Goal: Task Accomplishment & Management: Use online tool/utility

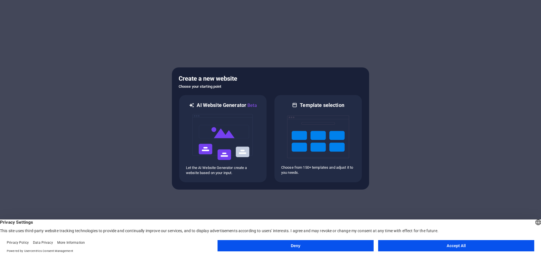
click at [443, 246] on button "Accept All" at bounding box center [456, 245] width 156 height 11
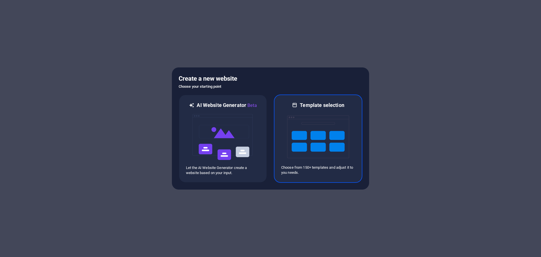
click at [327, 138] on img at bounding box center [318, 137] width 62 height 56
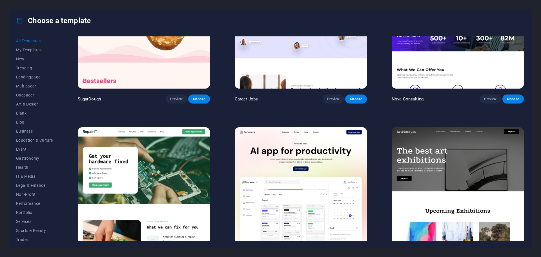
scroll to position [85, 0]
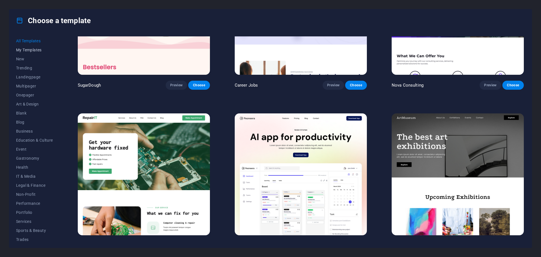
click at [36, 50] on span "My Templates" at bounding box center [34, 50] width 37 height 5
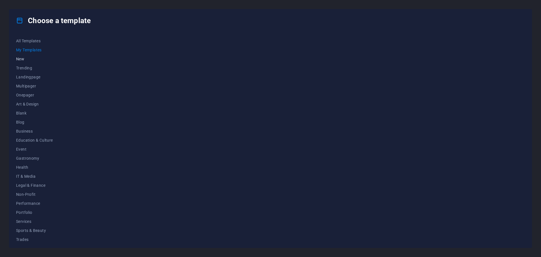
click at [22, 57] on span "New" at bounding box center [34, 59] width 37 height 5
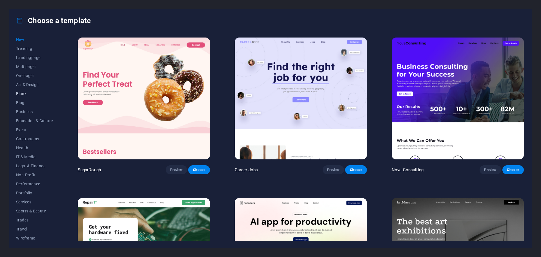
scroll to position [21, 0]
click at [20, 125] on button "Event" at bounding box center [34, 127] width 37 height 9
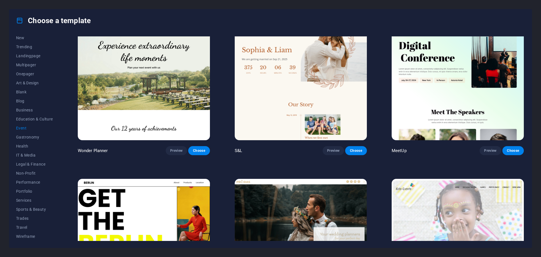
scroll to position [0, 0]
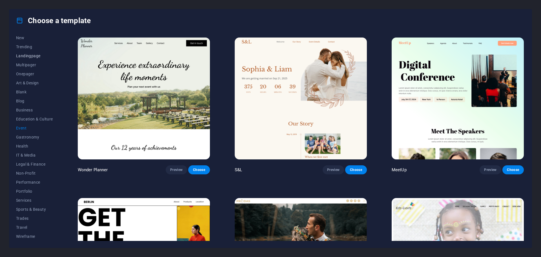
click at [27, 54] on span "Landingpage" at bounding box center [34, 56] width 37 height 5
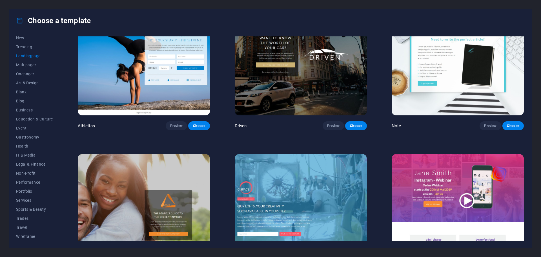
scroll to position [422, 0]
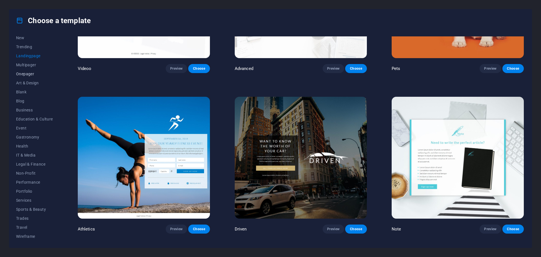
click at [28, 72] on span "Onepager" at bounding box center [34, 74] width 37 height 5
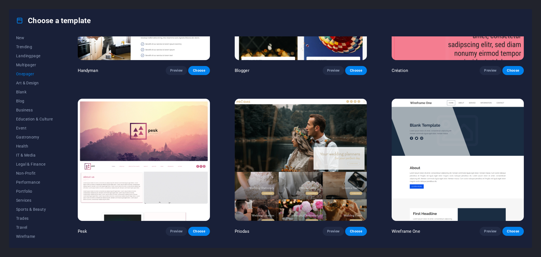
scroll to position [902, 0]
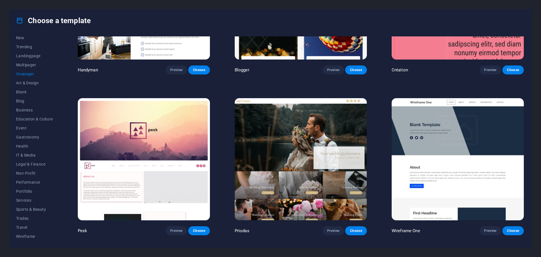
click at [466, 134] on img at bounding box center [458, 159] width 132 height 122
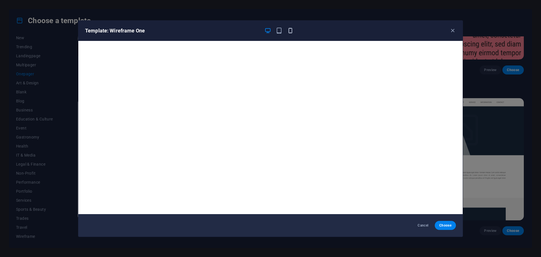
click at [292, 32] on icon "button" at bounding box center [290, 30] width 6 height 6
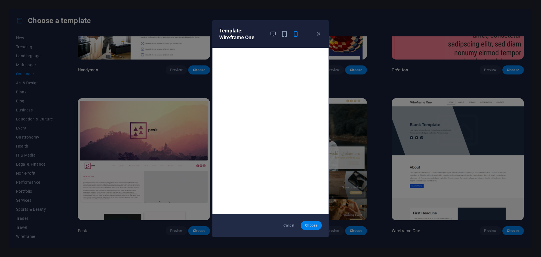
click at [317, 227] on button "Choose" at bounding box center [311, 225] width 21 height 9
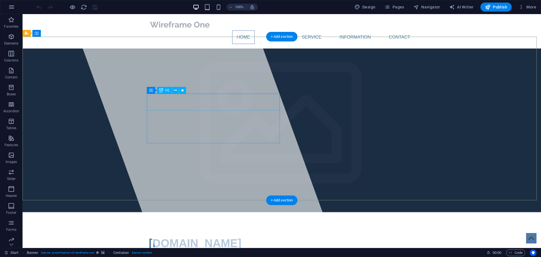
click at [223, 237] on span "[DOMAIN_NAME]" at bounding box center [195, 243] width 93 height 12
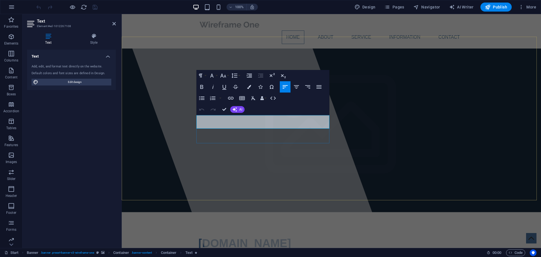
drag, startPoint x: 303, startPoint y: 125, endPoint x: 320, endPoint y: 121, distance: 17.9
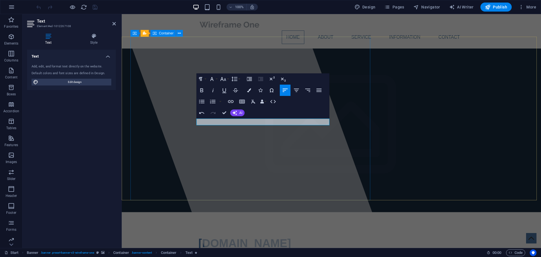
drag, startPoint x: 240, startPoint y: 123, endPoint x: 179, endPoint y: 121, distance: 61.5
drag, startPoint x: 235, startPoint y: 122, endPoint x: 189, endPoint y: 120, distance: 45.5
click at [233, 101] on icon "button" at bounding box center [230, 101] width 7 height 7
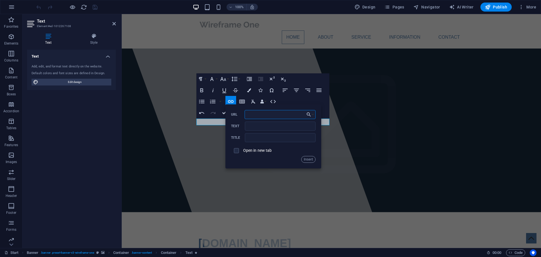
click at [273, 115] on input "URL" at bounding box center [280, 114] width 71 height 9
paste input "[URL][DOMAIN_NAME]"
type input "[URL][DOMAIN_NAME]"
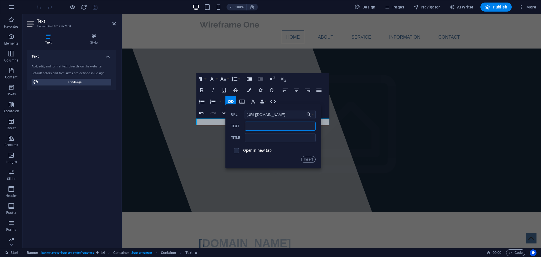
click at [277, 129] on input "Text" at bounding box center [280, 125] width 70 height 9
type input "Domino Event"
click at [279, 139] on input "text" at bounding box center [280, 137] width 70 height 9
type input "Domino Event"
click at [308, 161] on button "Insert" at bounding box center [308, 159] width 14 height 7
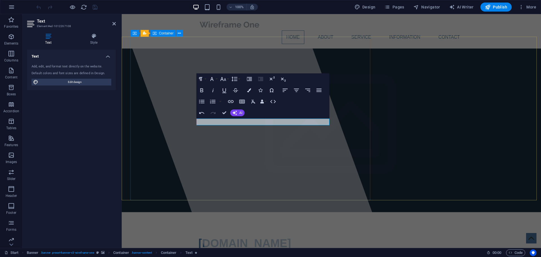
click at [284, 164] on div at bounding box center [253, 131] width 266 height 234
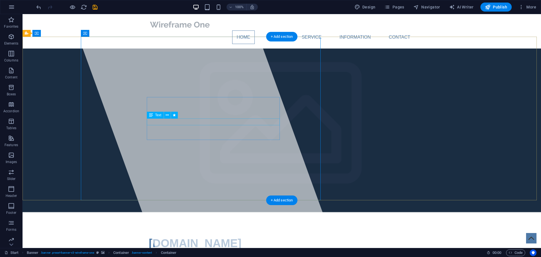
click at [193, 256] on div "Domino Event Domino Event" at bounding box center [282, 259] width 266 height 7
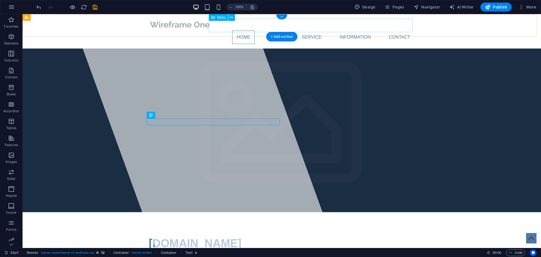
click at [273, 30] on nav "Home About Service Information Contact" at bounding box center [282, 37] width 266 height 14
click at [233, 17] on icon at bounding box center [231, 18] width 3 height 6
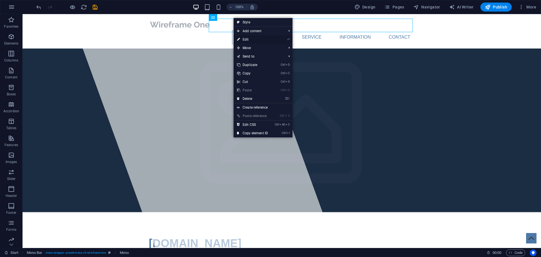
click at [249, 39] on link "⏎ Edit" at bounding box center [253, 39] width 38 height 8
select select
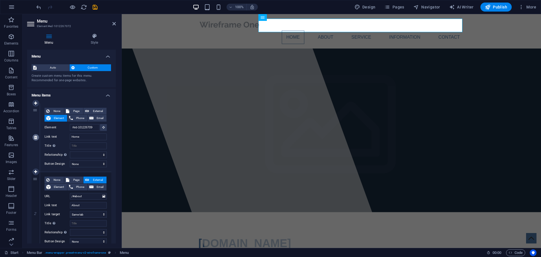
click at [36, 137] on icon at bounding box center [35, 137] width 3 height 4
type input "/#about"
type input "About"
select select
type input "/#service"
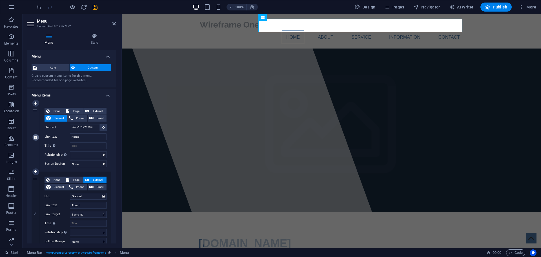
type input "Service"
select select
type input "/#information"
type input "Information"
select select
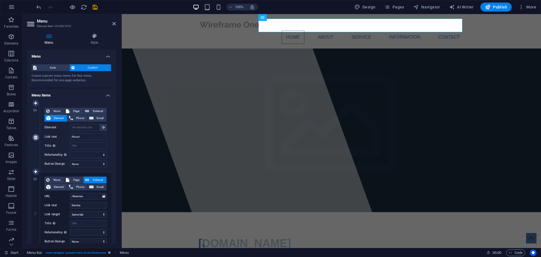
type input "/#contact"
type input "Contact"
select select
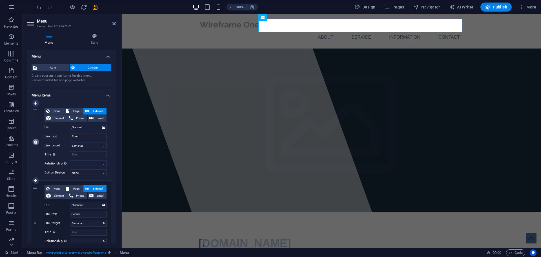
click at [37, 145] on link at bounding box center [35, 141] width 7 height 7
type input "/#service"
type input "Service"
select select
type input "/#information"
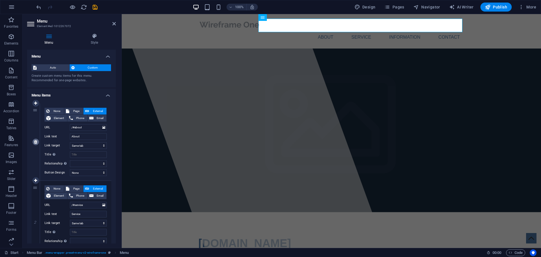
type input "Information"
select select
type input "/#contact"
type input "Contact"
select select
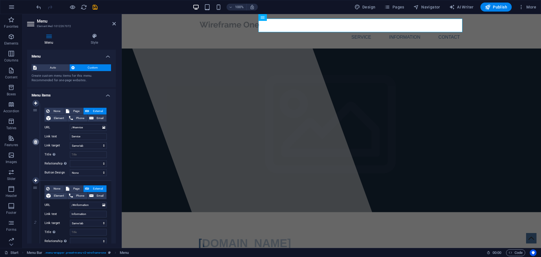
click at [36, 143] on icon at bounding box center [35, 142] width 3 height 4
type input "/#information"
type input "Information"
select select
type input "/#contact"
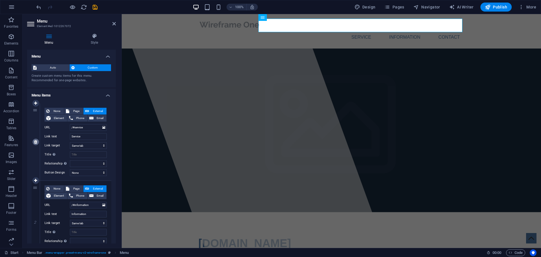
type input "Contact"
select select
click at [36, 143] on icon at bounding box center [35, 142] width 3 height 4
type input "/#contact"
type input "Contact"
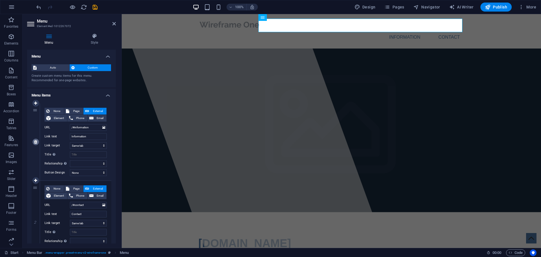
select select
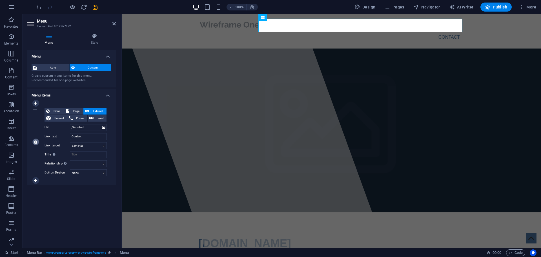
click at [36, 143] on icon at bounding box center [35, 142] width 3 height 4
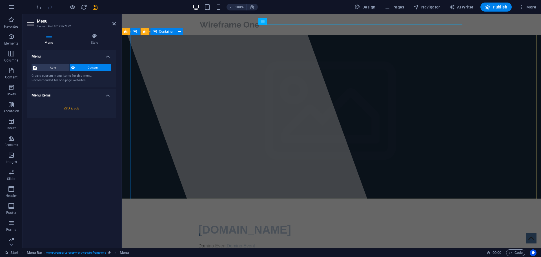
click at [276, 74] on div at bounding box center [253, 131] width 266 height 234
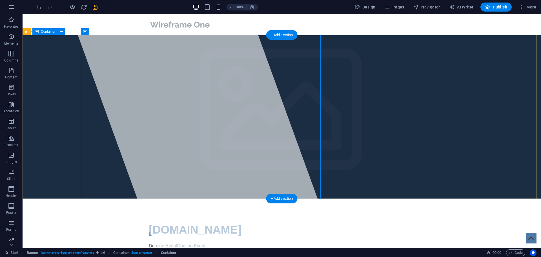
click at [395, 198] on div "[DOMAIN_NAME] Domino Event Domino Event" at bounding box center [282, 254] width 519 height 113
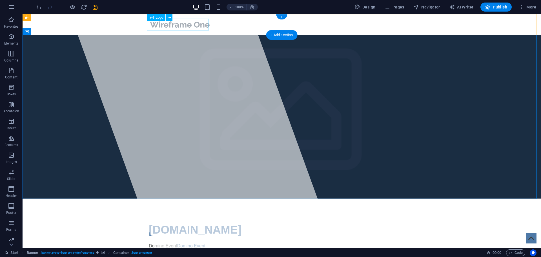
click at [173, 25] on div at bounding box center [282, 25] width 266 height 12
select select "px"
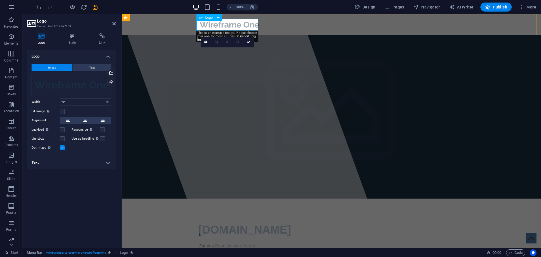
click at [200, 24] on div at bounding box center [331, 25] width 266 height 12
click at [243, 26] on div at bounding box center [331, 25] width 266 height 12
click at [270, 27] on div "Menu" at bounding box center [331, 24] width 419 height 21
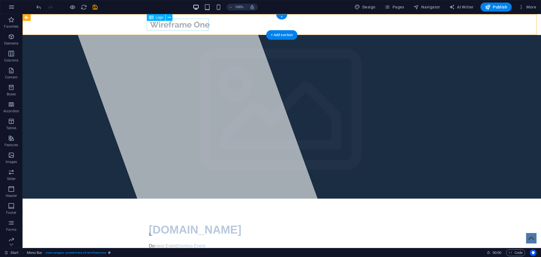
click at [198, 27] on div at bounding box center [282, 25] width 266 height 12
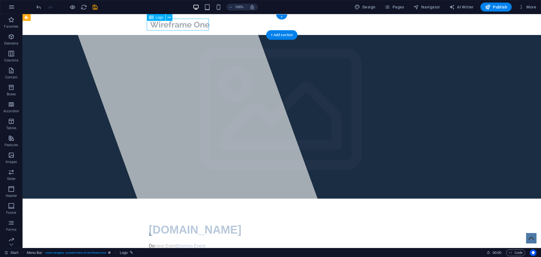
click at [198, 27] on div at bounding box center [282, 25] width 266 height 12
select select "px"
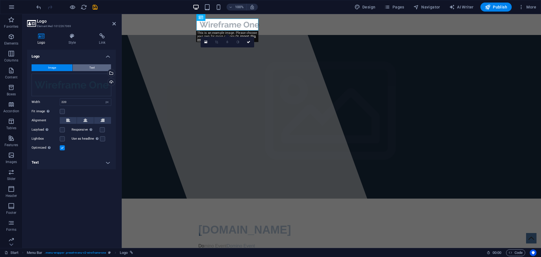
click at [100, 67] on button "Text" at bounding box center [92, 67] width 38 height 7
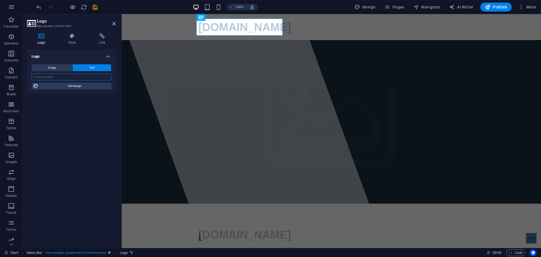
click at [86, 79] on input "text" at bounding box center [72, 77] width 80 height 7
click at [291, 79] on div at bounding box center [253, 131] width 266 height 234
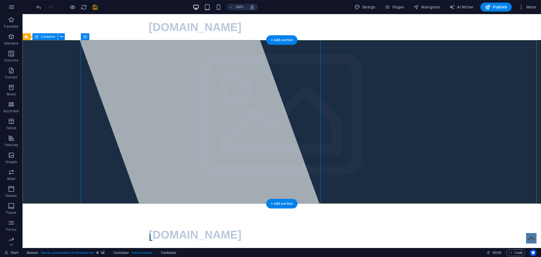
click at [442, 204] on div "[DOMAIN_NAME] Domino Event Domino Event" at bounding box center [282, 260] width 519 height 113
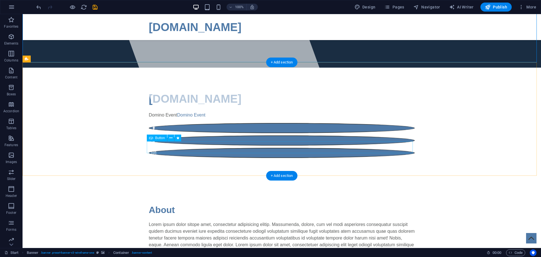
scroll to position [113, 0]
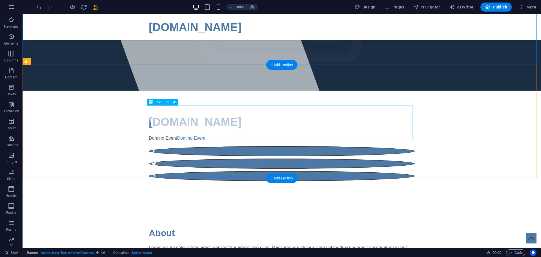
click at [311, 244] on div "Lorem ipsum dolor sitope amet, consectetur adipisicing elitip. Massumenda, dolo…" at bounding box center [282, 261] width 266 height 34
click at [167, 101] on icon at bounding box center [167, 102] width 3 height 6
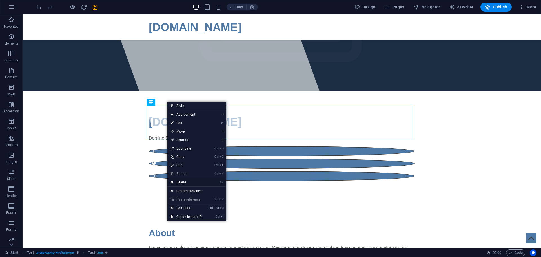
click at [189, 182] on link "⌦ Delete" at bounding box center [186, 182] width 38 height 8
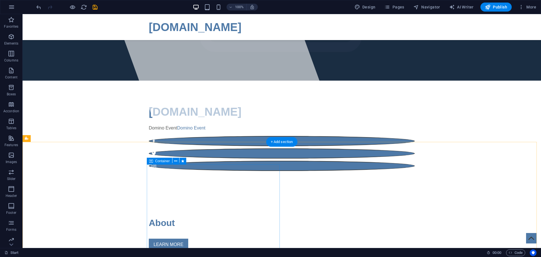
scroll to position [197, 0]
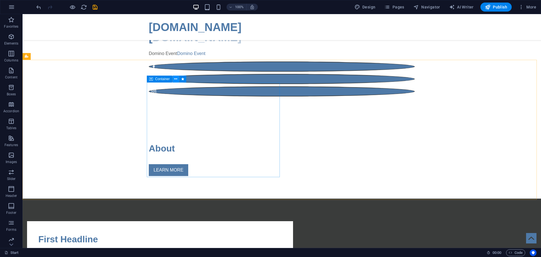
click at [176, 79] on icon at bounding box center [175, 79] width 3 height 6
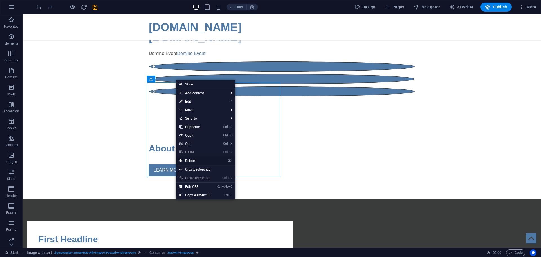
click at [192, 160] on link "⌦ Delete" at bounding box center [195, 160] width 38 height 8
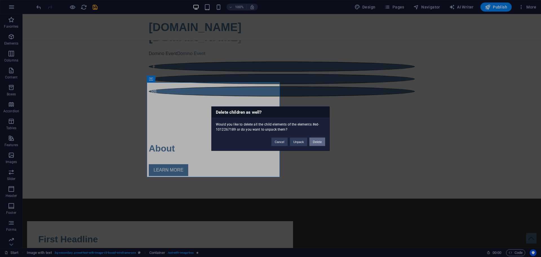
click at [315, 142] on button "Delete" at bounding box center [318, 141] width 16 height 8
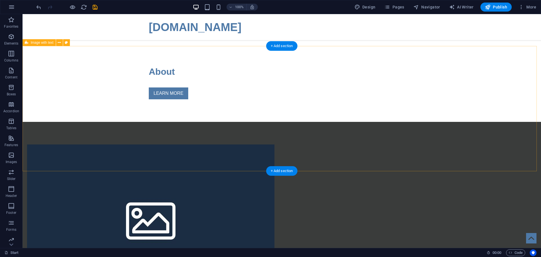
scroll to position [282, 0]
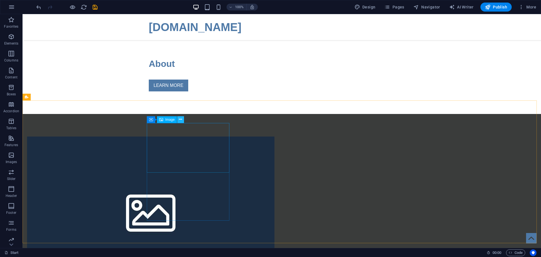
click at [181, 119] on icon at bounding box center [180, 119] width 3 height 6
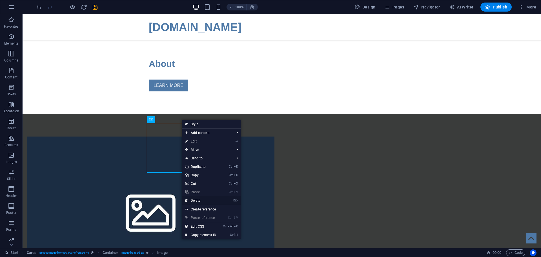
click at [201, 199] on link "⌦ Delete" at bounding box center [201, 200] width 38 height 8
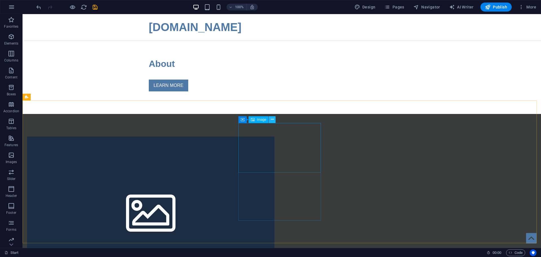
click at [273, 120] on icon at bounding box center [272, 119] width 3 height 6
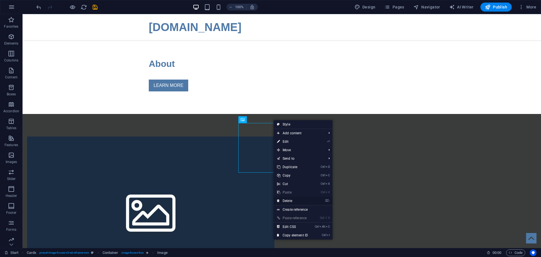
click at [290, 202] on link "⌦ Delete" at bounding box center [293, 200] width 38 height 8
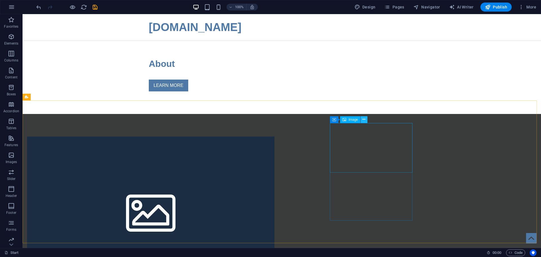
click at [364, 119] on icon at bounding box center [364, 119] width 3 height 6
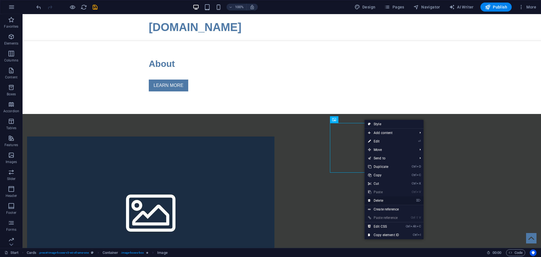
click at [383, 202] on link "⌦ Delete" at bounding box center [384, 200] width 38 height 8
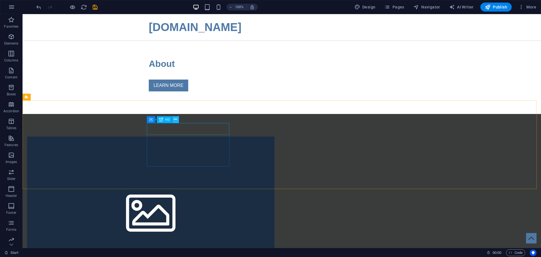
click at [176, 120] on icon at bounding box center [175, 119] width 3 height 6
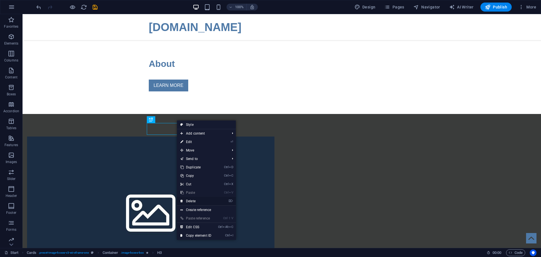
drag, startPoint x: 200, startPoint y: 202, endPoint x: 198, endPoint y: 169, distance: 33.6
click at [200, 202] on link "⌦ Delete" at bounding box center [196, 201] width 38 height 8
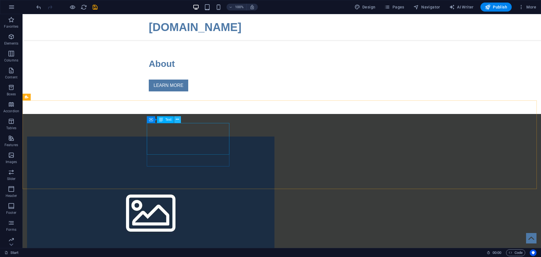
click at [176, 120] on icon at bounding box center [177, 119] width 3 height 6
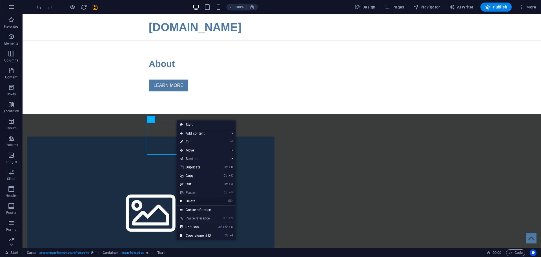
click at [204, 202] on link "⌦ Delete" at bounding box center [196, 201] width 38 height 8
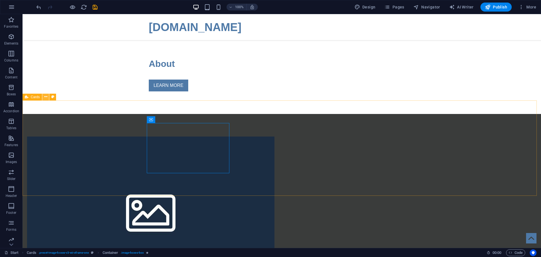
click at [45, 98] on icon at bounding box center [45, 97] width 3 height 6
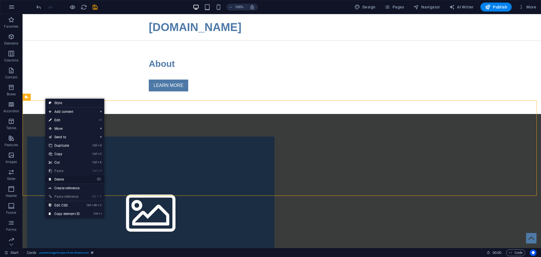
click at [70, 180] on link "⌦ Delete" at bounding box center [64, 179] width 38 height 8
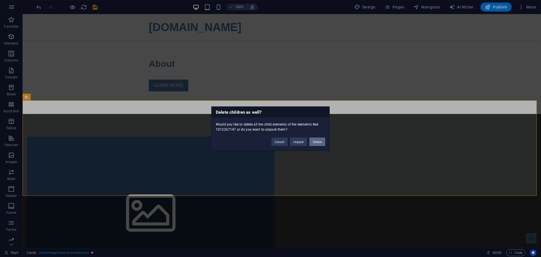
click at [323, 142] on button "Delete" at bounding box center [318, 141] width 16 height 8
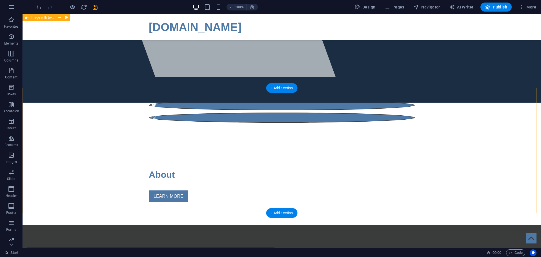
scroll to position [169, 0]
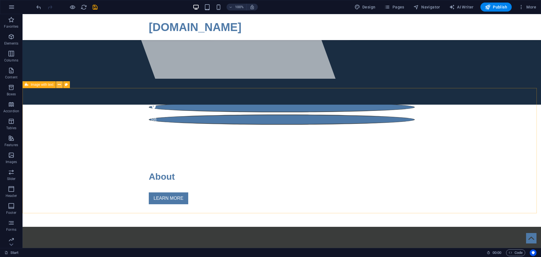
click at [60, 83] on icon at bounding box center [59, 85] width 3 height 6
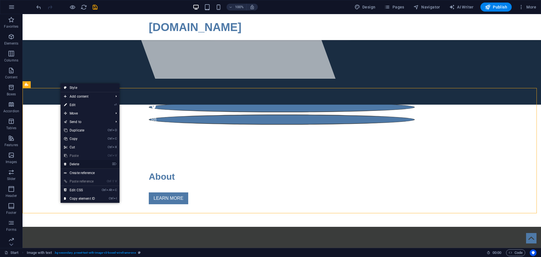
click at [79, 163] on link "⌦ Delete" at bounding box center [80, 164] width 38 height 8
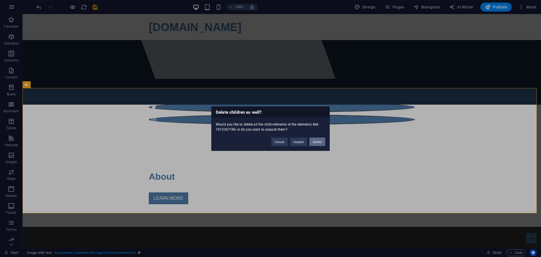
drag, startPoint x: 317, startPoint y: 142, endPoint x: 293, endPoint y: 129, distance: 27.4
click at [317, 142] on button "Delete" at bounding box center [318, 141] width 16 height 8
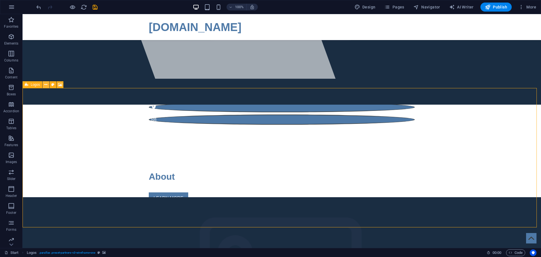
click at [46, 85] on icon at bounding box center [45, 85] width 3 height 6
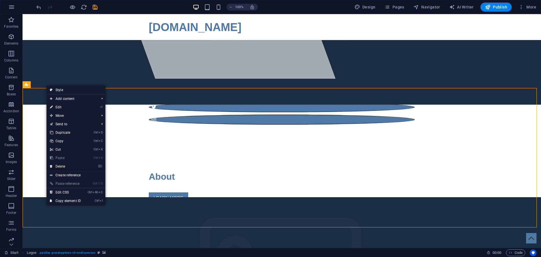
click at [66, 166] on link "⌦ Delete" at bounding box center [66, 166] width 38 height 8
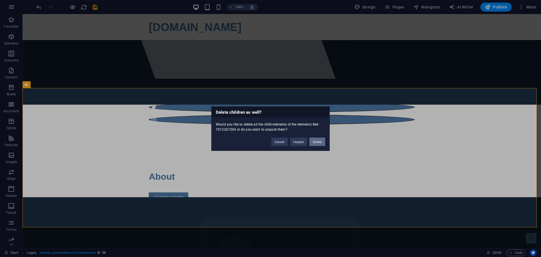
click at [318, 143] on button "Delete" at bounding box center [318, 141] width 16 height 8
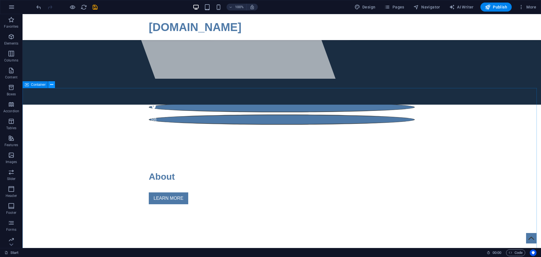
click at [51, 85] on icon at bounding box center [51, 85] width 3 height 6
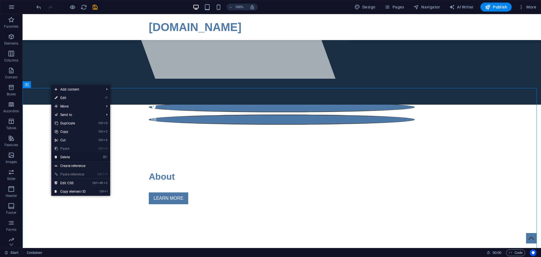
click at [69, 156] on link "⌦ Delete" at bounding box center [70, 157] width 38 height 8
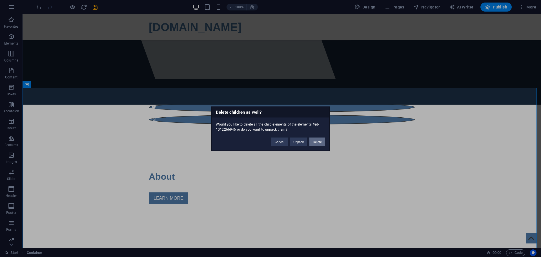
click at [317, 142] on button "Delete" at bounding box center [318, 141] width 16 height 8
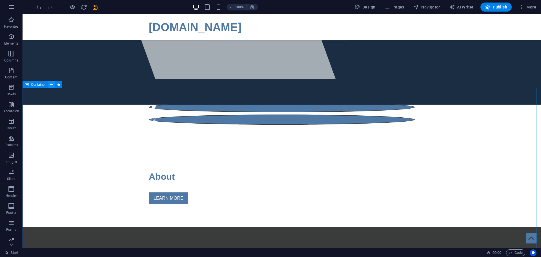
click at [51, 85] on icon at bounding box center [51, 85] width 3 height 6
click at [52, 85] on icon at bounding box center [51, 85] width 3 height 6
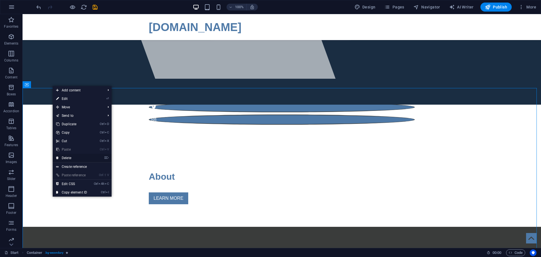
click at [70, 158] on link "⌦ Delete" at bounding box center [72, 158] width 38 height 8
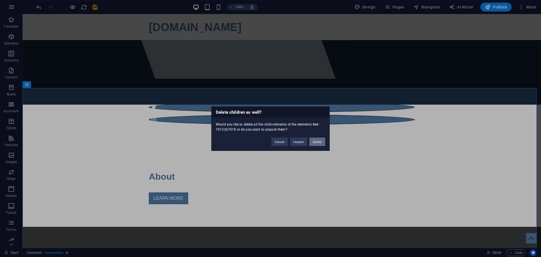
click at [322, 143] on button "Delete" at bounding box center [318, 141] width 16 height 8
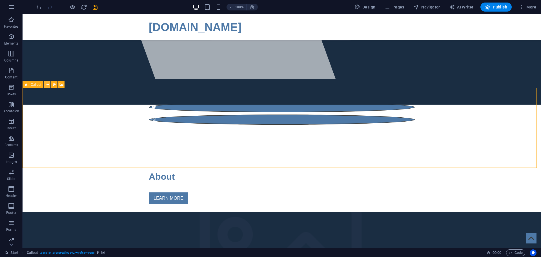
click at [47, 85] on icon at bounding box center [47, 85] width 3 height 6
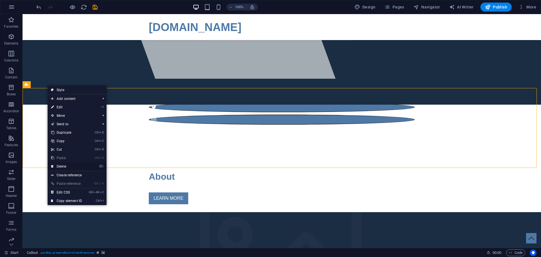
click at [64, 165] on link "⌦ Delete" at bounding box center [67, 166] width 38 height 8
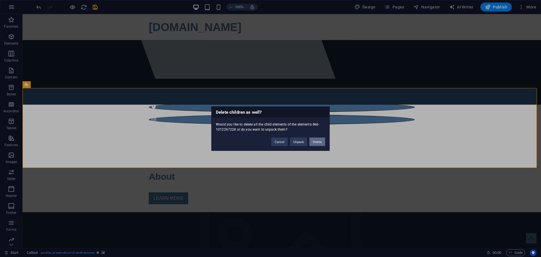
click at [316, 142] on button "Delete" at bounding box center [318, 141] width 16 height 8
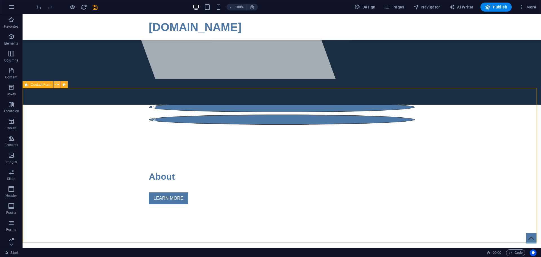
click at [56, 85] on icon at bounding box center [57, 85] width 3 height 6
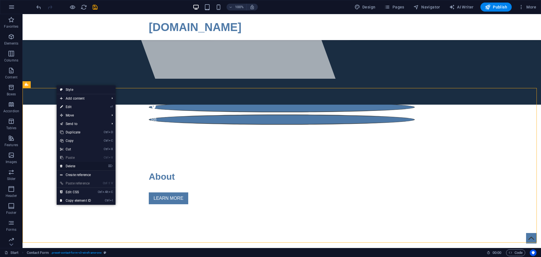
click at [75, 164] on link "⌦ Delete" at bounding box center [76, 166] width 38 height 8
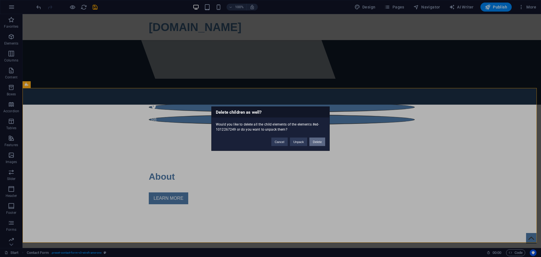
click at [317, 143] on button "Delete" at bounding box center [318, 141] width 16 height 8
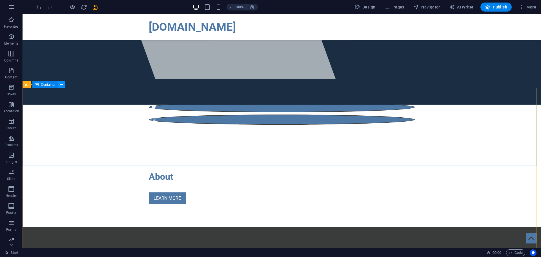
click at [62, 85] on icon at bounding box center [61, 85] width 3 height 6
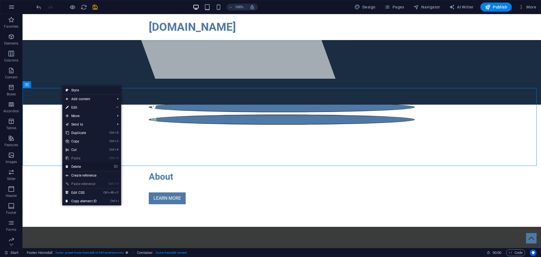
click at [79, 165] on link "⌦ Delete" at bounding box center [81, 166] width 38 height 8
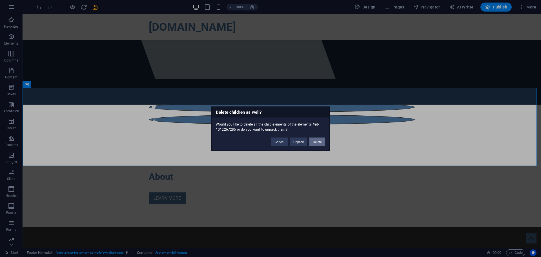
click at [318, 143] on button "Delete" at bounding box center [318, 141] width 16 height 8
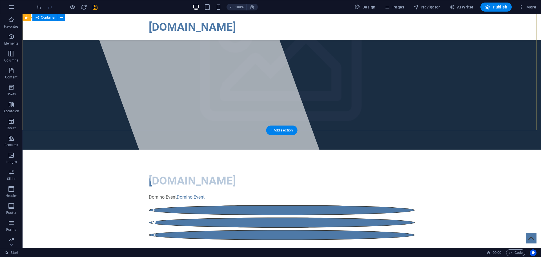
scroll to position [54, 0]
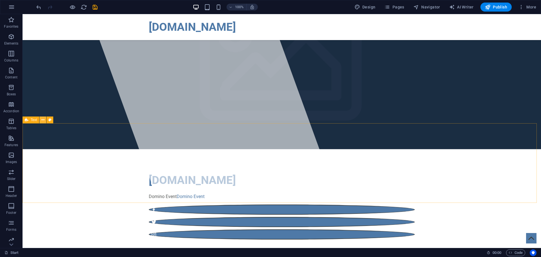
click at [41, 118] on icon at bounding box center [42, 120] width 3 height 6
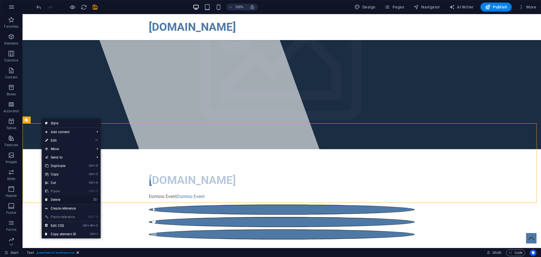
click at [63, 199] on link "⌦ Delete" at bounding box center [61, 199] width 38 height 8
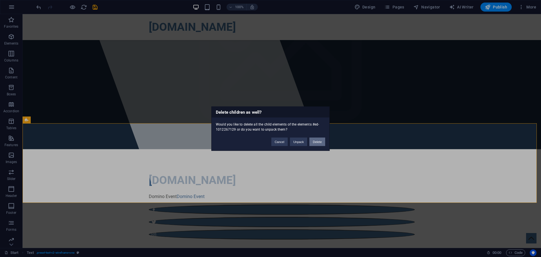
click at [319, 141] on button "Delete" at bounding box center [318, 141] width 16 height 8
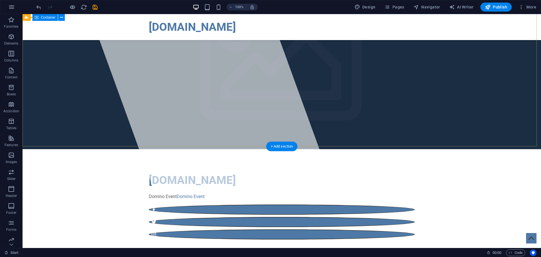
scroll to position [31, 0]
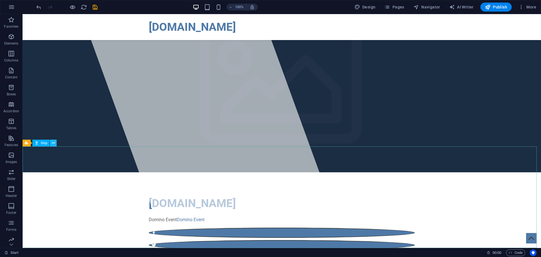
click at [54, 143] on icon at bounding box center [53, 143] width 3 height 6
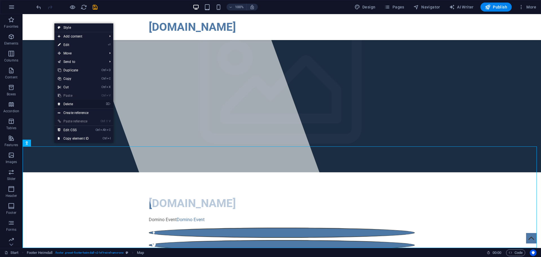
click at [74, 103] on link "⌦ Delete" at bounding box center [73, 104] width 38 height 8
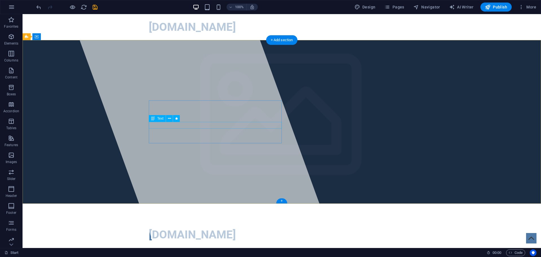
click at [200, 248] on div "Domino Event Domino Event" at bounding box center [282, 251] width 266 height 7
click at [169, 118] on icon at bounding box center [169, 119] width 3 height 6
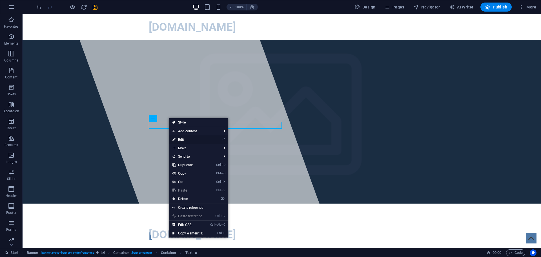
click at [182, 140] on link "⏎ Edit" at bounding box center [188, 139] width 38 height 8
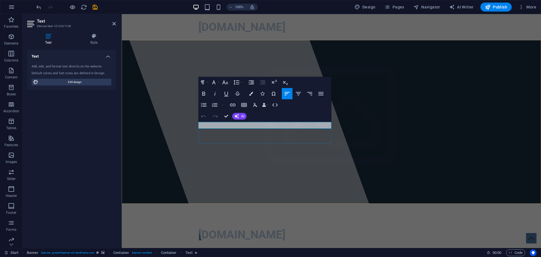
click at [259, 248] on p "Domino Event Domino Event" at bounding box center [331, 251] width 266 height 7
drag, startPoint x: 265, startPoint y: 126, endPoint x: 171, endPoint y: 126, distance: 93.9
click at [194, 204] on div "[DOMAIN_NAME] Domino Event Domino Event" at bounding box center [331, 260] width 275 height 113
click at [211, 248] on link "Domino Event" at bounding box center [212, 250] width 28 height 5
click at [224, 113] on icon "button" at bounding box center [223, 114] width 7 height 7
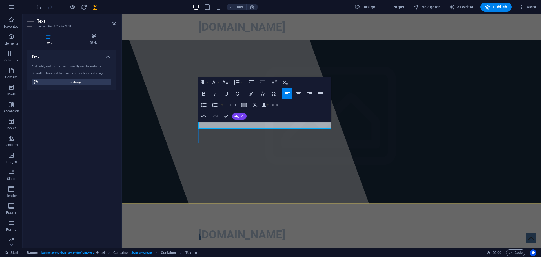
click at [236, 248] on span "Domino EventDomino Event" at bounding box center [226, 250] width 56 height 5
click at [249, 248] on span "Domino EventDomino Event" at bounding box center [226, 250] width 56 height 5
click at [259, 248] on p "Domino EventDomino Event" at bounding box center [331, 251] width 266 height 7
click at [232, 103] on icon "button" at bounding box center [232, 104] width 7 height 7
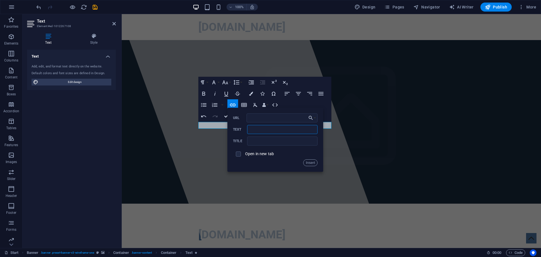
click at [273, 132] on input "Text" at bounding box center [282, 129] width 70 height 9
type input "DOMINO EVENT"
click at [281, 121] on input "URL" at bounding box center [282, 117] width 71 height 9
paste input "[URL][DOMAIN_NAME]"
type input "[URL][DOMAIN_NAME]"
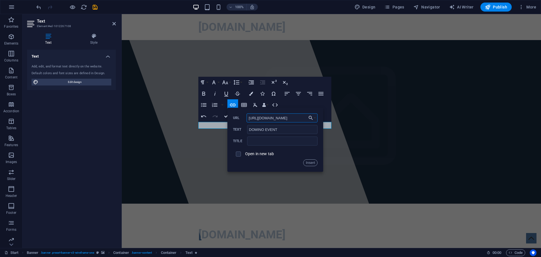
scroll to position [0, 206]
click at [309, 163] on button "Insert" at bounding box center [310, 162] width 14 height 7
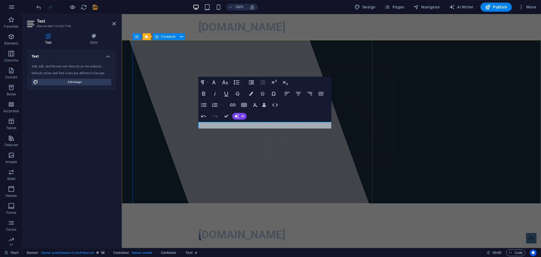
scroll to position [0, 0]
click at [267, 248] on p "DOMINO EVENT ​" at bounding box center [331, 251] width 266 height 7
click at [245, 248] on p "DOMINO EVENT ​" at bounding box center [331, 251] width 266 height 7
click at [244, 248] on p "DOMINO EVENT ​" at bounding box center [331, 251] width 266 height 7
drag, startPoint x: 237, startPoint y: 126, endPoint x: 190, endPoint y: 124, distance: 47.1
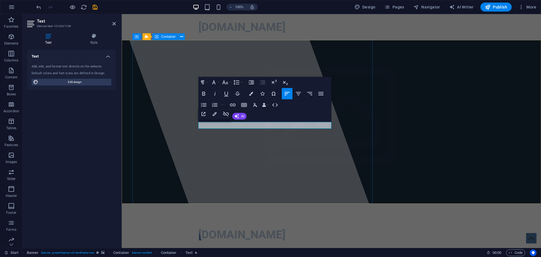
click at [194, 204] on div "[DOMAIN_NAME] DOMINO EVENT ​" at bounding box center [331, 260] width 275 height 113
click at [220, 248] on link "DOMINO EVENT" at bounding box center [214, 250] width 32 height 5
click at [229, 82] on button "Font Size" at bounding box center [226, 82] width 11 height 11
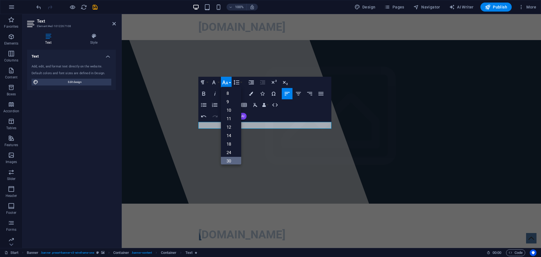
click at [231, 158] on link "30" at bounding box center [231, 161] width 20 height 8
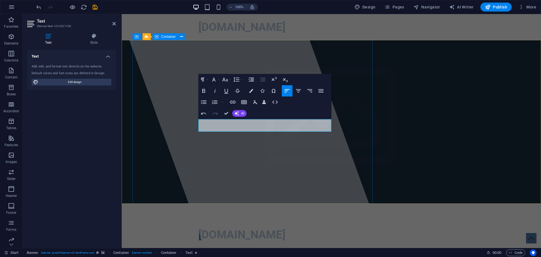
drag, startPoint x: 238, startPoint y: 124, endPoint x: 190, endPoint y: 123, distance: 48.8
drag, startPoint x: 240, startPoint y: 127, endPoint x: 200, endPoint y: 123, distance: 40.7
click at [200, 248] on p "DOMINO E ​ VENT ​" at bounding box center [331, 254] width 266 height 13
click at [230, 80] on button "Font Size" at bounding box center [226, 79] width 11 height 11
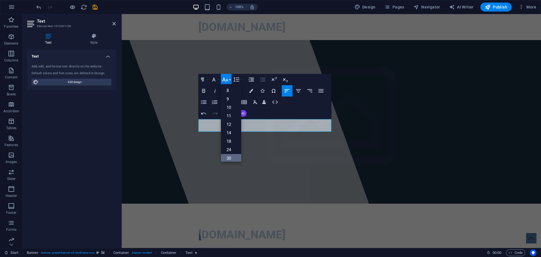
click at [233, 156] on link "30" at bounding box center [231, 158] width 20 height 8
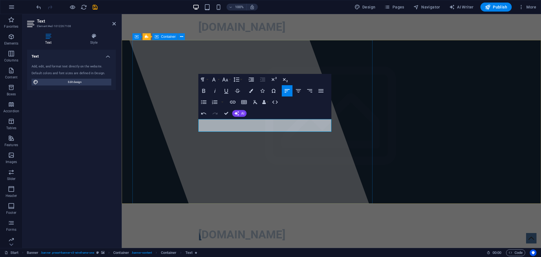
click at [285, 156] on div at bounding box center [253, 131] width 266 height 234
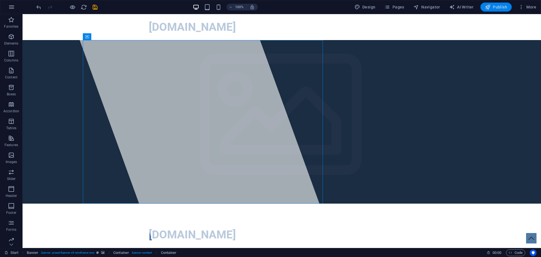
click at [505, 8] on span "Publish" at bounding box center [496, 7] width 22 height 6
